Goal: Check status: Verify the current state of an ongoing process or item

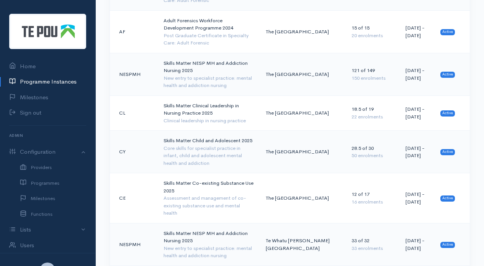
scroll to position [605, 0]
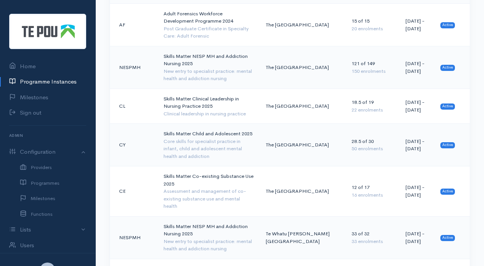
click at [169, 166] on td "Skills Matter Co-existing Substance Use 2025 Assessment and management of co-ex…" at bounding box center [209, 191] width 102 height 50
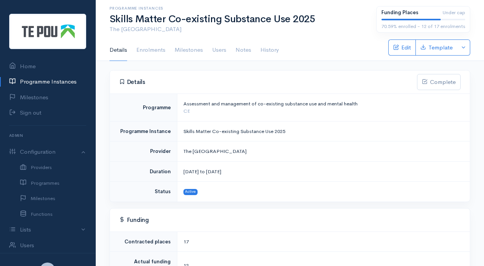
click at [149, 50] on link "Enrolments" at bounding box center [150, 49] width 29 height 21
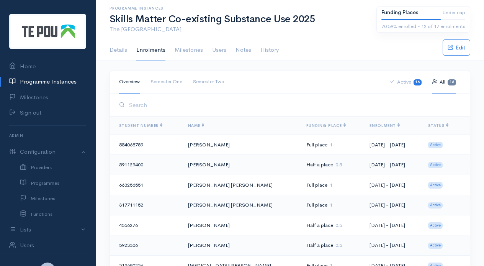
click at [205, 80] on link "Semester Two" at bounding box center [208, 81] width 31 height 23
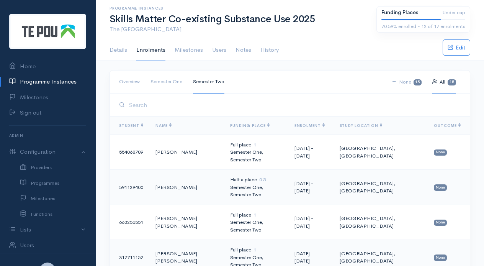
click at [174, 78] on link "Semester One" at bounding box center [167, 81] width 32 height 23
click at [213, 84] on link "Semester Two" at bounding box center [208, 81] width 31 height 23
click at [213, 81] on link "Semester Two" at bounding box center [208, 81] width 31 height 23
